Goal: Find specific page/section: Find specific page/section

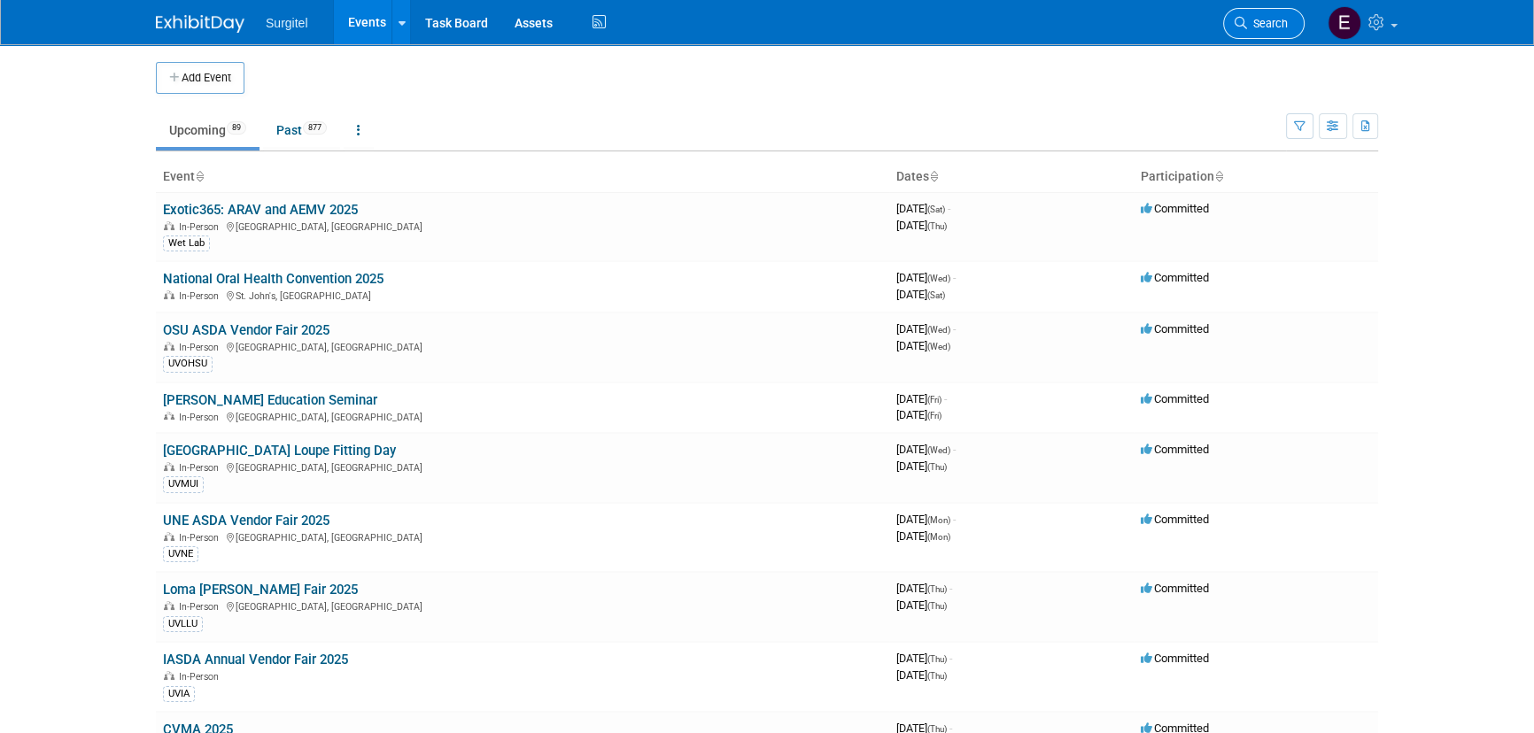
click at [1242, 35] on link "Search" at bounding box center [1263, 23] width 81 height 31
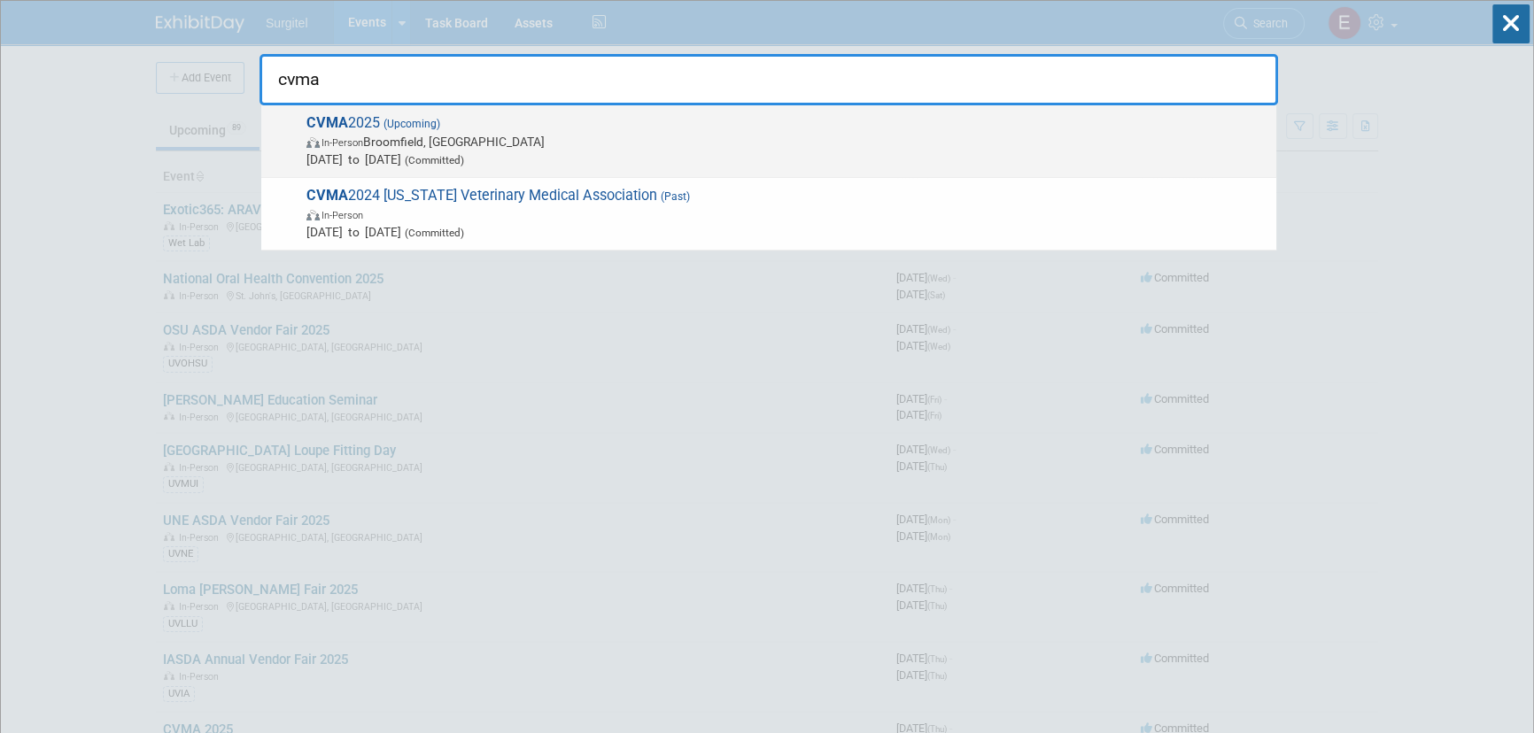
type input "cvma"
click at [441, 137] on span "In-Person [PERSON_NAME], [GEOGRAPHIC_DATA]" at bounding box center [786, 142] width 961 height 18
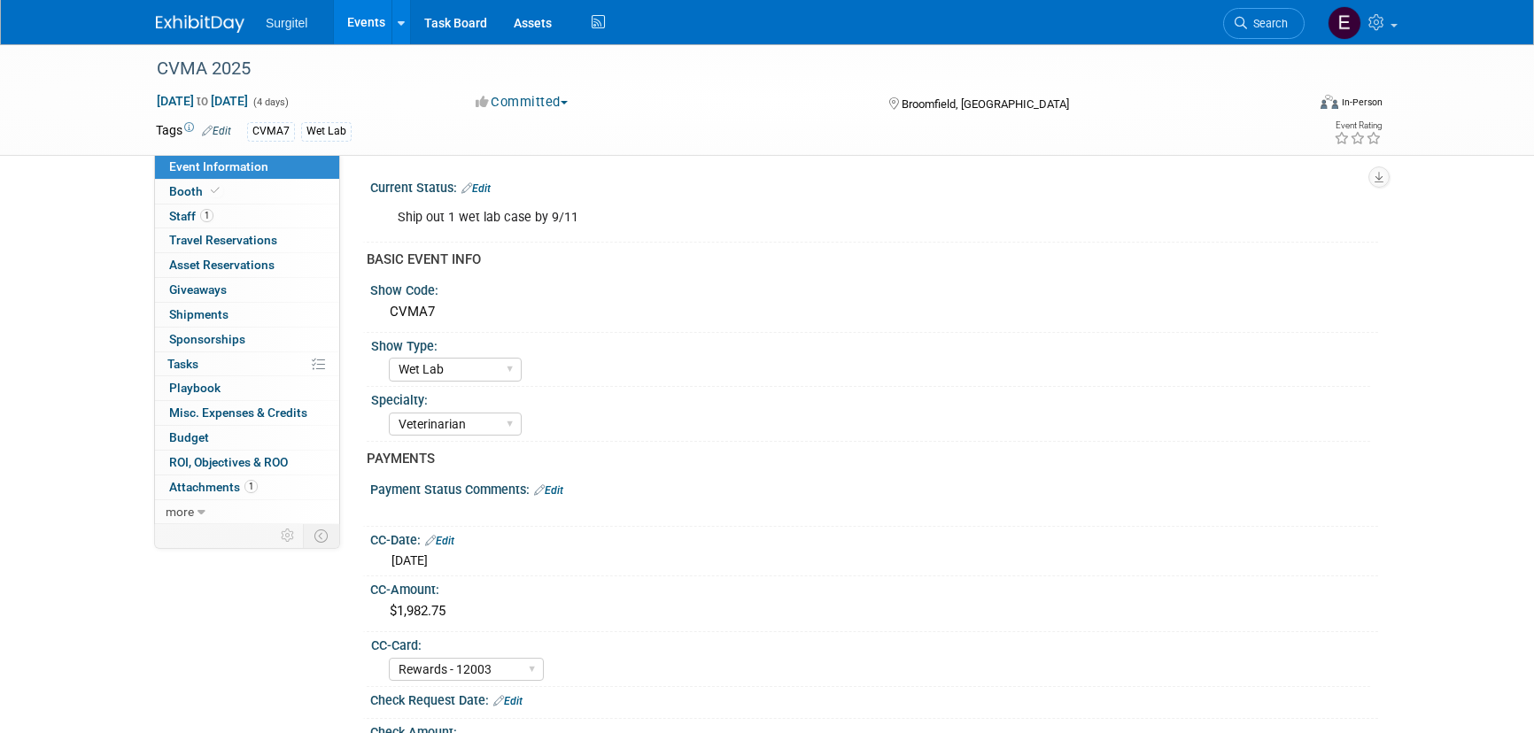
select select "Wet Lab"
select select "Veterinarian"
select select "Rewards - 12003"
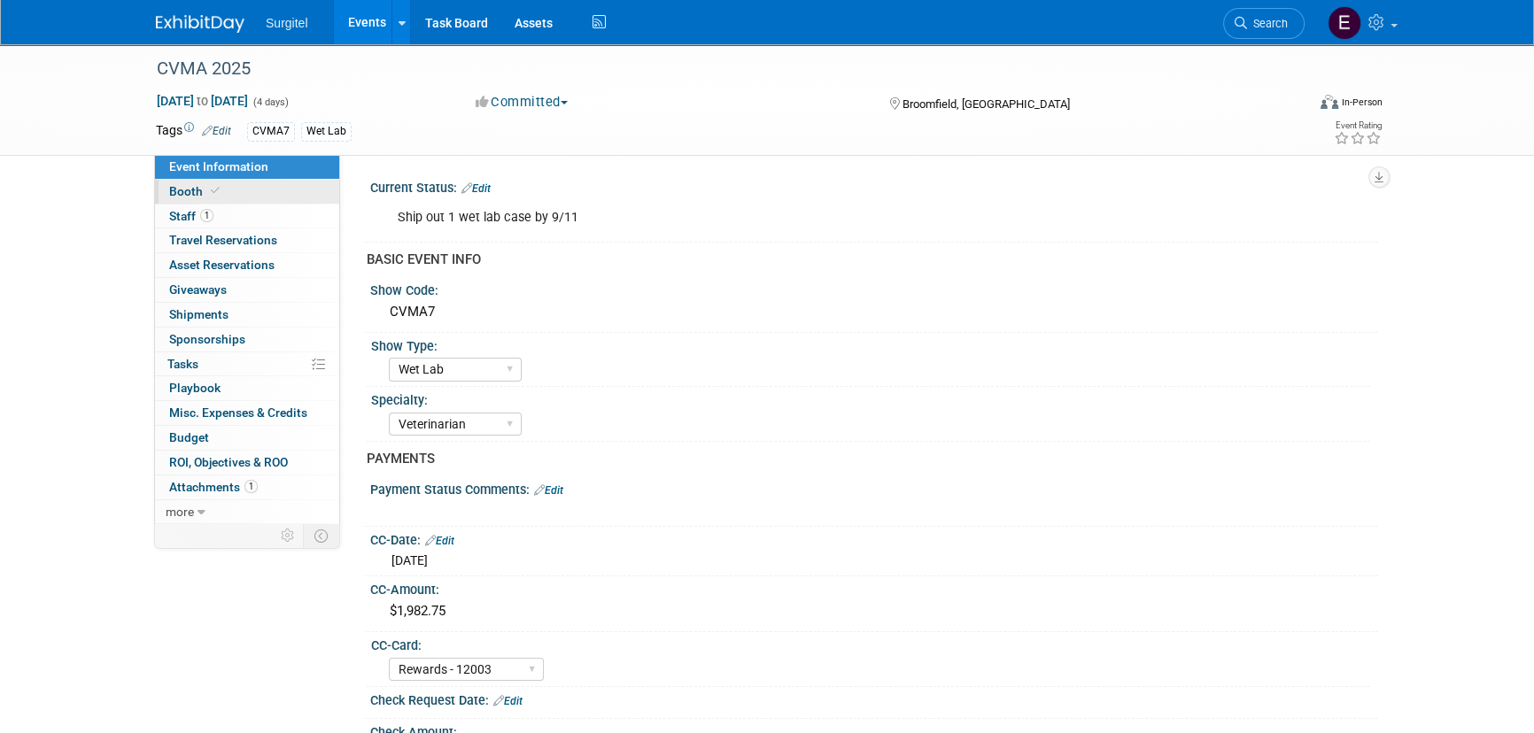
click at [182, 194] on span "Booth" at bounding box center [196, 191] width 54 height 14
